Goal: Navigation & Orientation: Find specific page/section

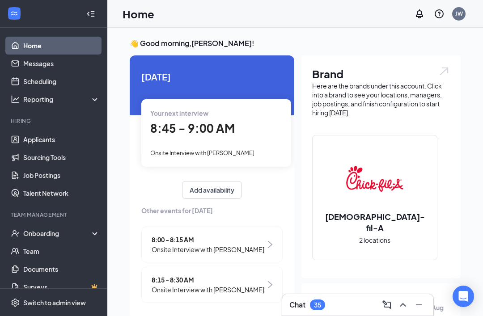
click at [261, 145] on div "Your next interview 8:45 - 9:00 AM Onsite Interview with [PERSON_NAME]" at bounding box center [216, 132] width 150 height 67
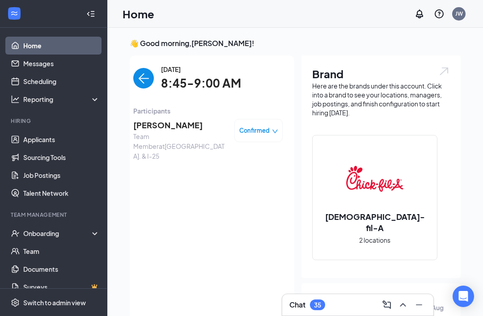
scroll to position [32, 0]
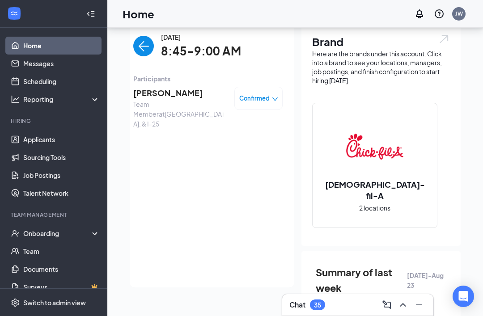
click at [185, 93] on span "[PERSON_NAME]" at bounding box center [180, 93] width 94 height 13
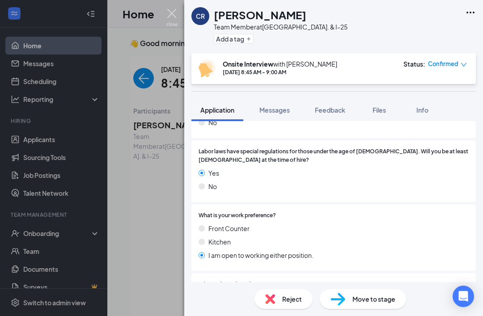
click at [170, 21] on img at bounding box center [171, 17] width 11 height 17
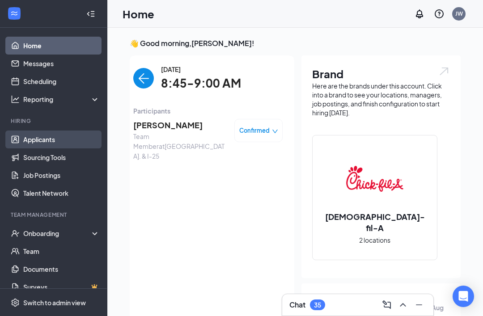
click at [39, 132] on link "Applicants" at bounding box center [61, 140] width 76 height 18
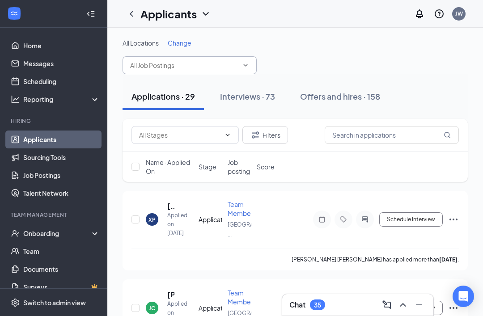
click at [194, 63] on input "text" at bounding box center [184, 65] width 108 height 10
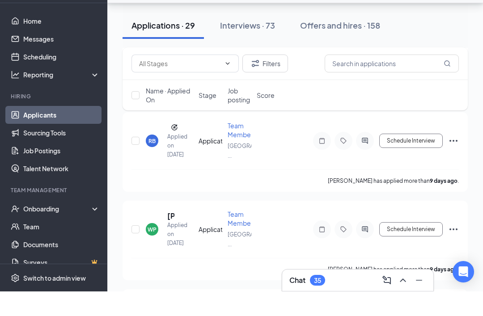
scroll to position [848, 0]
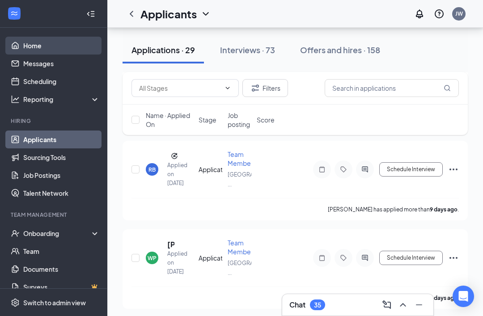
type input "[PERSON_NAME]"
click at [43, 39] on link "Home" at bounding box center [61, 46] width 76 height 18
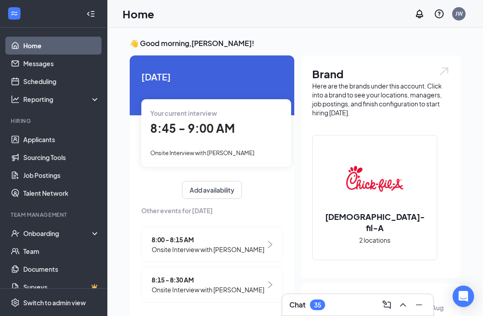
click at [256, 137] on div "Your current interview 8:45 - 9:00 AM Onsite Interview with [PERSON_NAME]" at bounding box center [216, 132] width 150 height 67
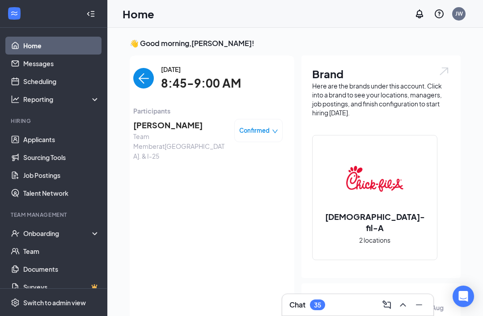
scroll to position [32, 0]
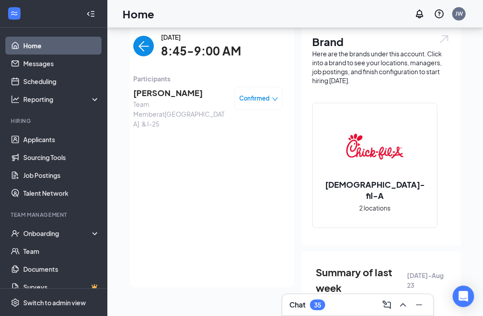
click at [171, 98] on span "[PERSON_NAME]" at bounding box center [180, 93] width 94 height 13
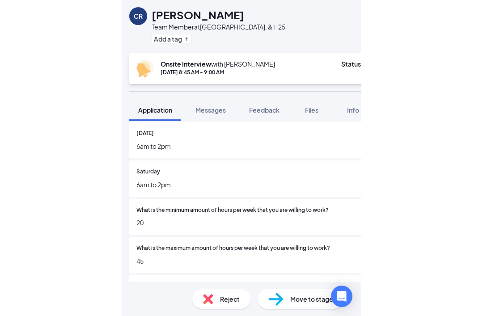
scroll to position [510, 0]
